Goal: Task Accomplishment & Management: Use online tool/utility

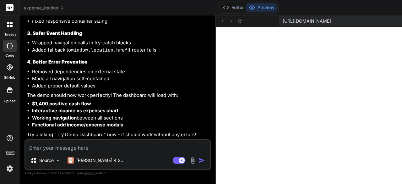
scroll to position [6023, 0]
click at [331, 22] on span "[URL][DOMAIN_NAME]" at bounding box center [307, 21] width 48 height 6
drag, startPoint x: 351, startPoint y: 22, endPoint x: 251, endPoint y: 18, distance: 100.0
drag, startPoint x: 191, startPoint y: 21, endPoint x: 398, endPoint y: 29, distance: 206.6
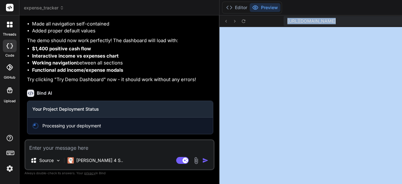
scroll to position [6077, 0]
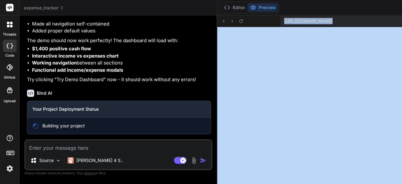
type textarea "x"
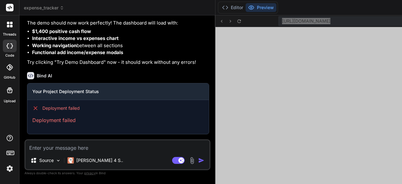
scroll to position [5866, 0]
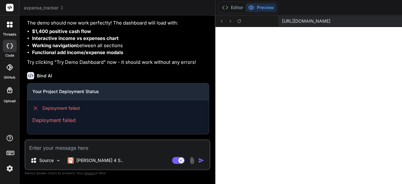
click at [105, 144] on textarea at bounding box center [117, 145] width 184 height 11
drag, startPoint x: 84, startPoint y: 108, endPoint x: 39, endPoint y: 109, distance: 45.6
click at [39, 109] on div "Deployment failed" at bounding box center [118, 108] width 172 height 6
copy span "Deployment failed"
drag, startPoint x: 49, startPoint y: 148, endPoint x: 41, endPoint y: 150, distance: 8.1
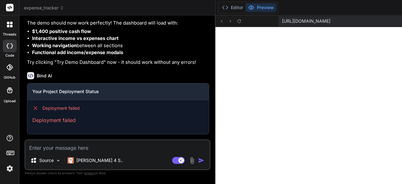
click at [41, 150] on textarea at bounding box center [117, 145] width 184 height 11
type textarea "s"
type textarea "x"
type textarea "st"
type textarea "x"
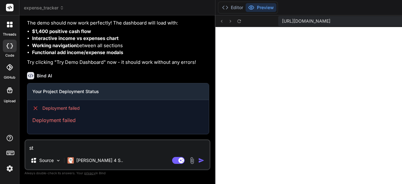
type textarea "sti"
type textarea "x"
type textarea "stil"
type textarea "x"
type textarea "still"
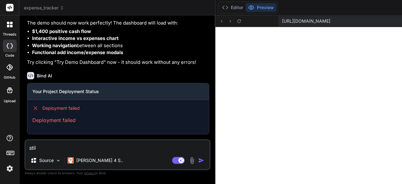
type textarea "x"
type textarea "still"
type textarea "x"
type textarea "still f"
type textarea "x"
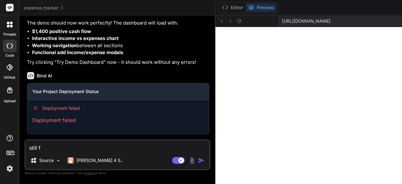
type textarea "still fa"
type textarea "x"
type textarea "still fai"
type textarea "x"
type textarea "still faikl"
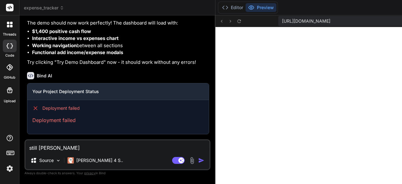
type textarea "x"
type textarea "still faikli"
type textarea "x"
type textarea "still faikl"
type textarea "x"
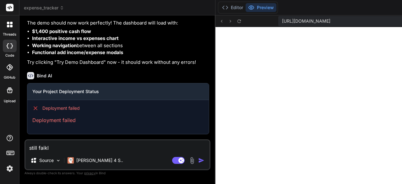
type textarea "still [PERSON_NAME]"
type textarea "x"
type textarea "still fai"
type textarea "x"
type textarea "still fa"
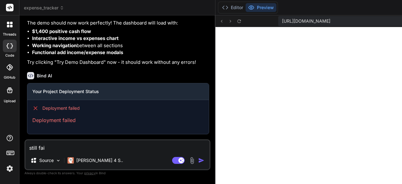
type textarea "x"
type textarea "still fai"
type textarea "x"
type textarea "still fail"
type textarea "x"
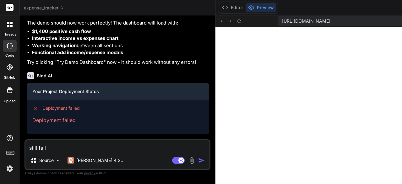
type textarea "still faili"
type textarea "x"
type textarea "still failin"
type textarea "x"
type textarea "still failing"
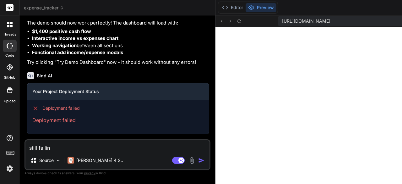
type textarea "x"
type textarea "still failing"
type textarea "x"
type textarea "still failing -"
type textarea "x"
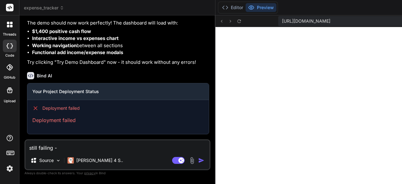
type textarea "still failing -"
type textarea "x"
type textarea "still failing - l"
type textarea "x"
type textarea "still failing - le"
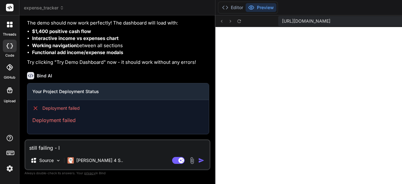
type textarea "x"
type textarea "still failing - let"
type textarea "x"
type textarea "still failing - lets"
type textarea "x"
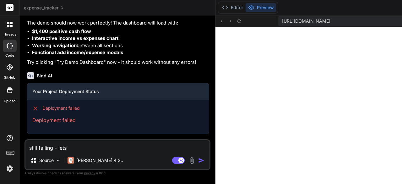
type textarea "still failing - lets"
type textarea "x"
type textarea "still failing - lets r"
type textarea "x"
type textarea "still failing - lets re"
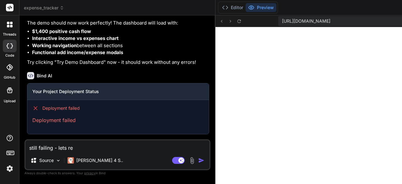
type textarea "x"
type textarea "still failing - lets reb"
type textarea "x"
type textarea "still failing - lets rebu"
type textarea "x"
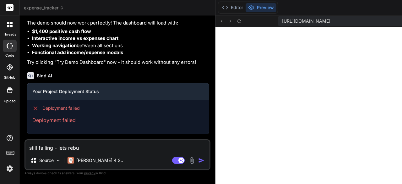
type textarea "still failing - lets rebui"
type textarea "x"
type textarea "still failing - lets rebuil"
type textarea "x"
type textarea "still failing - lets rebuild"
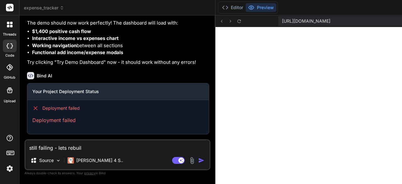
type textarea "x"
type textarea "still failing - lets rebuild"
type textarea "x"
type textarea "still failing - lets rebuild a"
type textarea "x"
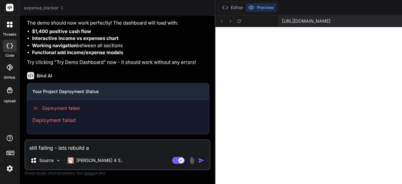
type textarea "still failing - lets rebuild an"
type textarea "x"
type textarea "still failing - lets rebuild and"
type textarea "x"
type textarea "still failing - lets rebuild and"
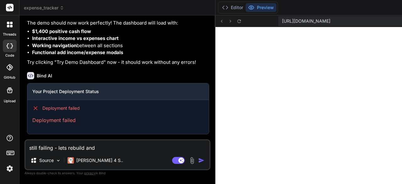
type textarea "x"
type textarea "still failing - lets rebuild and o"
type textarea "x"
type textarea "still failing - lets rebuild and on"
type textarea "x"
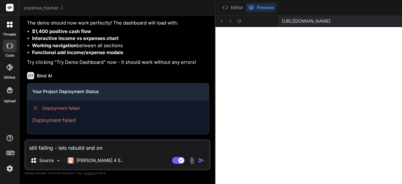
type textarea "still failing - lets rebuild and onl"
type textarea "x"
type textarea "still failing - lets rebuild and only"
type textarea "x"
type textarea "still failing - lets rebuild and only"
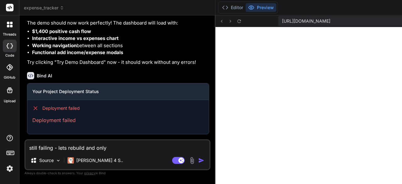
type textarea "x"
type textarea "still failing - lets rebuild and only i"
type textarea "x"
type textarea "still failing - lets rebuild and only in"
type textarea "x"
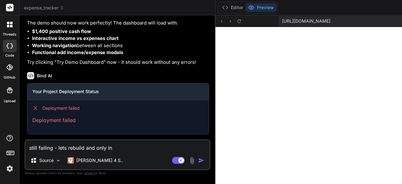
type textarea "still failing - lets rebuild and only inc"
type textarea "x"
type textarea "still failing - lets rebuild and only incl"
type textarea "x"
type textarea "still failing - lets rebuild and only inclu"
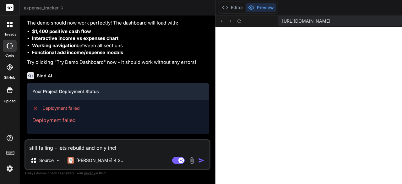
type textarea "x"
type textarea "still failing - lets rebuild and only includ"
type textarea "x"
type textarea "still failing - lets rebuild and only include"
type textarea "x"
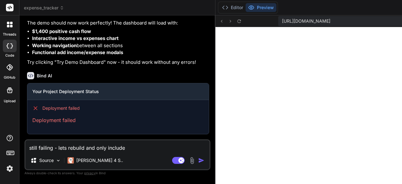
type textarea "still failing - lets rebuild and only include"
type textarea "x"
type textarea "still failing - lets rebuild and only include t"
type textarea "x"
type textarea "still failing - lets rebuild and only include th"
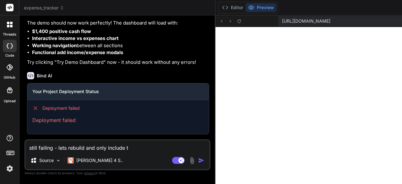
type textarea "x"
type textarea "still failing - lets rebuild and only include the"
type textarea "x"
type textarea "still failing - lets rebuild and only include the"
type textarea "x"
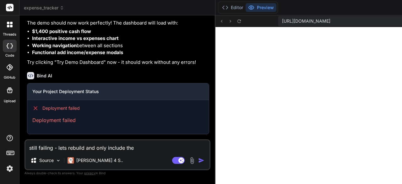
type textarea "still failing - lets rebuild and only include the p"
type textarea "x"
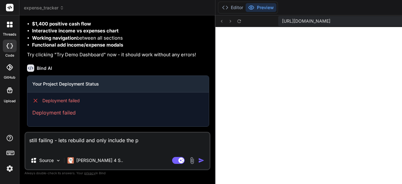
type textarea "still failing - lets rebuild and only include the po"
type textarea "x"
type textarea "still failing - lets rebuild and only include the por"
type textarea "x"
type textarea "still failing - lets rebuild and only include the port"
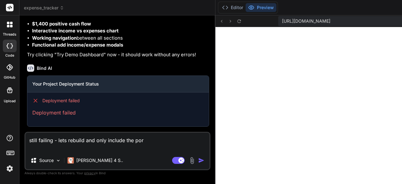
type textarea "x"
type textarea "still failing - lets rebuild and only include the porti"
type textarea "x"
type textarea "still failing - lets rebuild and only include the portio"
type textarea "x"
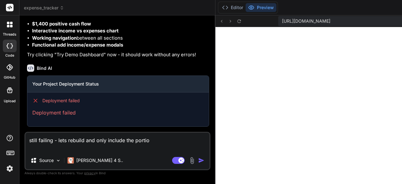
type textarea "still failing - lets rebuild and only include the portion"
type textarea "x"
type textarea "still failing - lets rebuild and only include the portion"
type textarea "x"
type textarea "still failing - lets rebuild and only include the portion w"
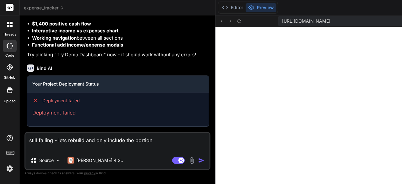
type textarea "x"
type textarea "still failing - lets rebuild and only include the portion wh"
type textarea "x"
type textarea "still failing - lets rebuild and only include the portion whe"
type textarea "x"
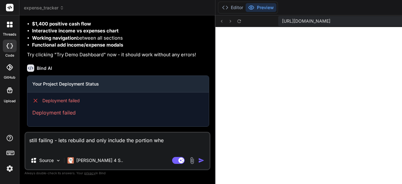
type textarea "still failing - lets rebuild and only include the portion wher"
type textarea "x"
type textarea "still failing - lets rebuild and only include the portion where"
type textarea "x"
type textarea "still failing - lets rebuild and only include the portion where"
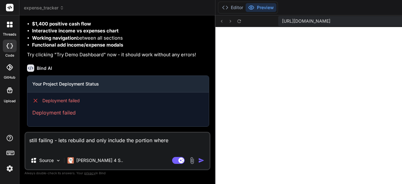
type textarea "x"
type textarea "still failing - lets rebuild and only include the portion where t"
type textarea "x"
type textarea "still failing - lets rebuild and only include the portion where th"
type textarea "x"
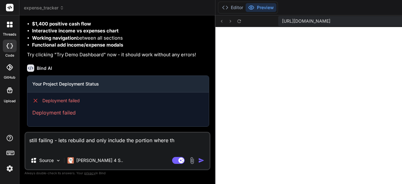
type textarea "still failing - lets rebuild and only include the portion where the"
type textarea "x"
type textarea "still failing - lets rebuild and only include the portion where ther"
type textarea "x"
type textarea "still failing - lets rebuild and only include the portion where there"
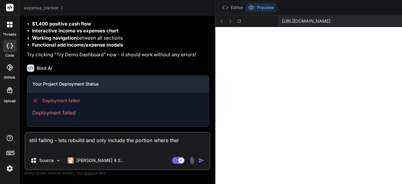
type textarea "x"
type textarea "still failing - lets rebuild and only include the portion where there"
type textarea "x"
type textarea "still failing - lets rebuild and only include the portion where there i"
type textarea "x"
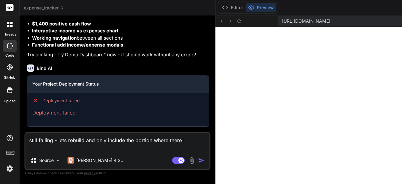
type textarea "still failing - lets rebuild and only include the portion where there is"
type textarea "x"
type textarea "still failing - lets rebuild and only include the portion where there is"
type textarea "x"
type textarea "still failing - lets rebuild and only include the portion where there is a"
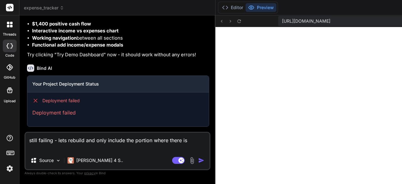
type textarea "x"
type textarea "still failing - lets rebuild and only include the portion where there is a"
type textarea "x"
type textarea "still failing - lets rebuild and only include the portion where there is a c"
type textarea "x"
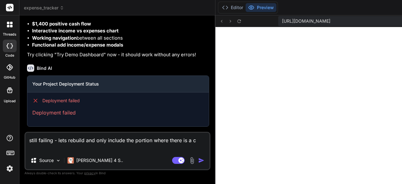
type textarea "still failing - lets rebuild and only include the portion where there is a ca"
type textarea "x"
type textarea "still failing - lets rebuild and only include the portion where there is a cas"
type textarea "x"
type textarea "still failing - lets rebuild and only include the portion where there is a cash"
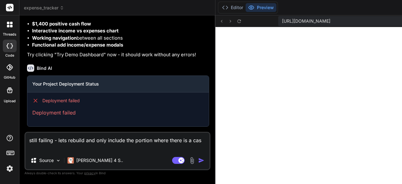
type textarea "x"
type textarea "still failing - lets rebuild and only include the portion where there is a cash"
type textarea "x"
type textarea "still failing - lets rebuild and only include the portion where there is a cash…"
type textarea "x"
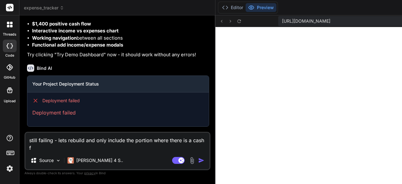
type textarea "still failing - lets rebuild and only include the portion where there is a cash…"
type textarea "x"
type textarea "still failing - lets rebuild and only include the portion where there is a cash…"
type textarea "x"
type textarea "still failing - lets rebuild and only include the portion where there is a cash…"
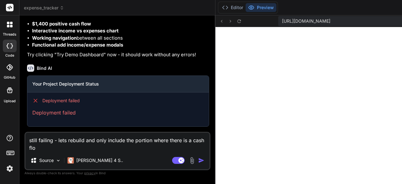
type textarea "x"
type textarea "still failing - lets rebuild and only include the portion where there is a cash…"
type textarea "x"
type textarea "still failing - lets rebuild and only include the portion where there is a cash…"
type textarea "x"
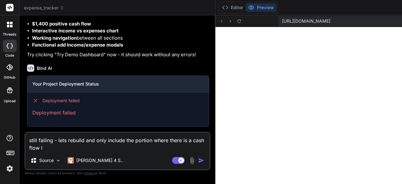
type textarea "still failing - lets rebuild and only include the portion where there is a cash…"
type textarea "x"
type textarea "still failing - lets rebuild and only include the portion where there is a cash…"
type textarea "x"
type textarea "still failing - lets rebuild and only include the portion where there is a cash…"
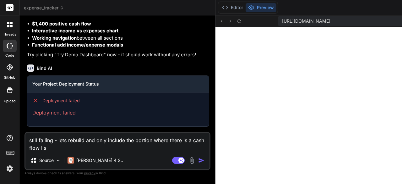
type textarea "x"
type textarea "still failing - lets rebuild and only include the portion where there is a cash…"
type textarea "x"
type textarea "still failing - lets rebuild and only include the portion where there is a cash…"
type textarea "x"
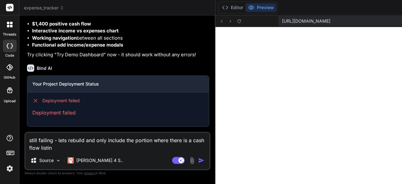
type textarea "still failing - lets rebuild and only include the portion where there is a cash…"
type textarea "x"
type textarea "still failing - lets rebuild and only include the portion where there is a cash…"
click at [198, 161] on img "button" at bounding box center [201, 160] width 6 height 6
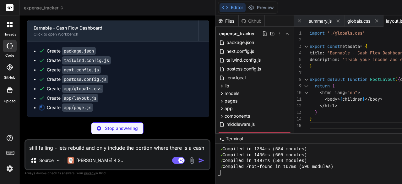
scroll to position [0, 540]
